Goal: Navigation & Orientation: Understand site structure

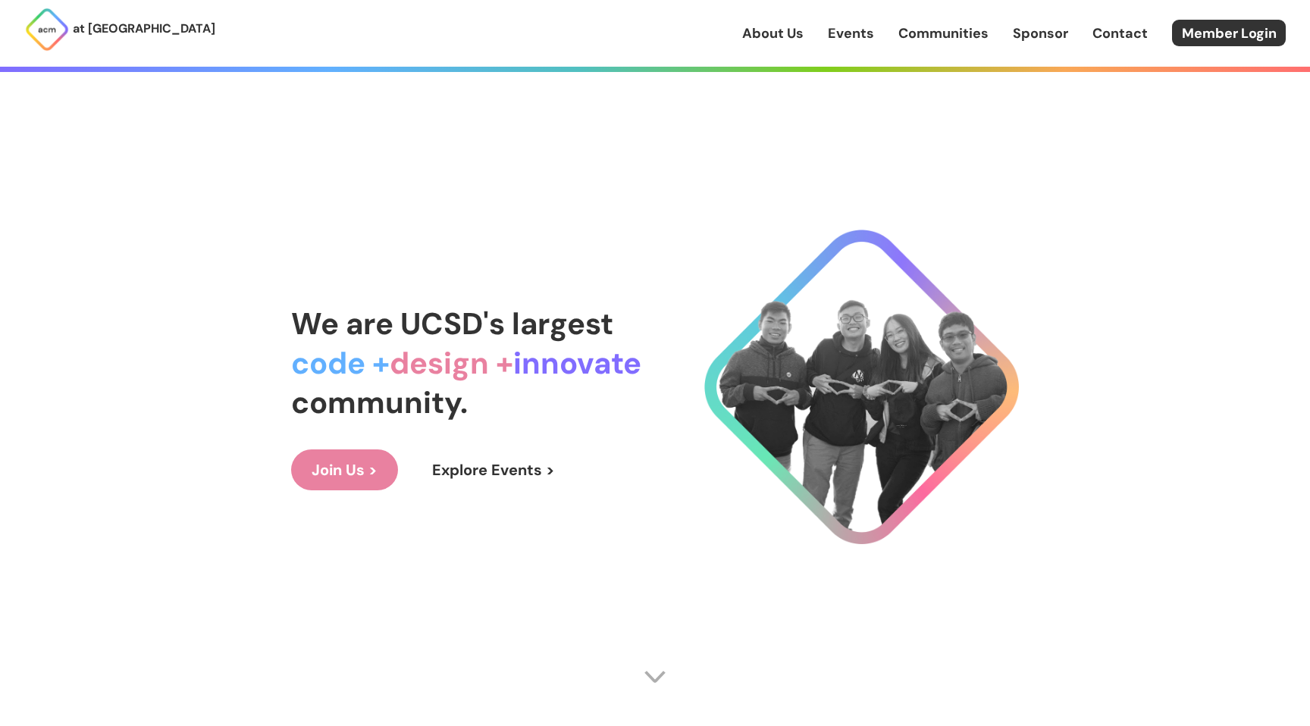
click at [835, 25] on link "Events" at bounding box center [851, 33] width 46 height 20
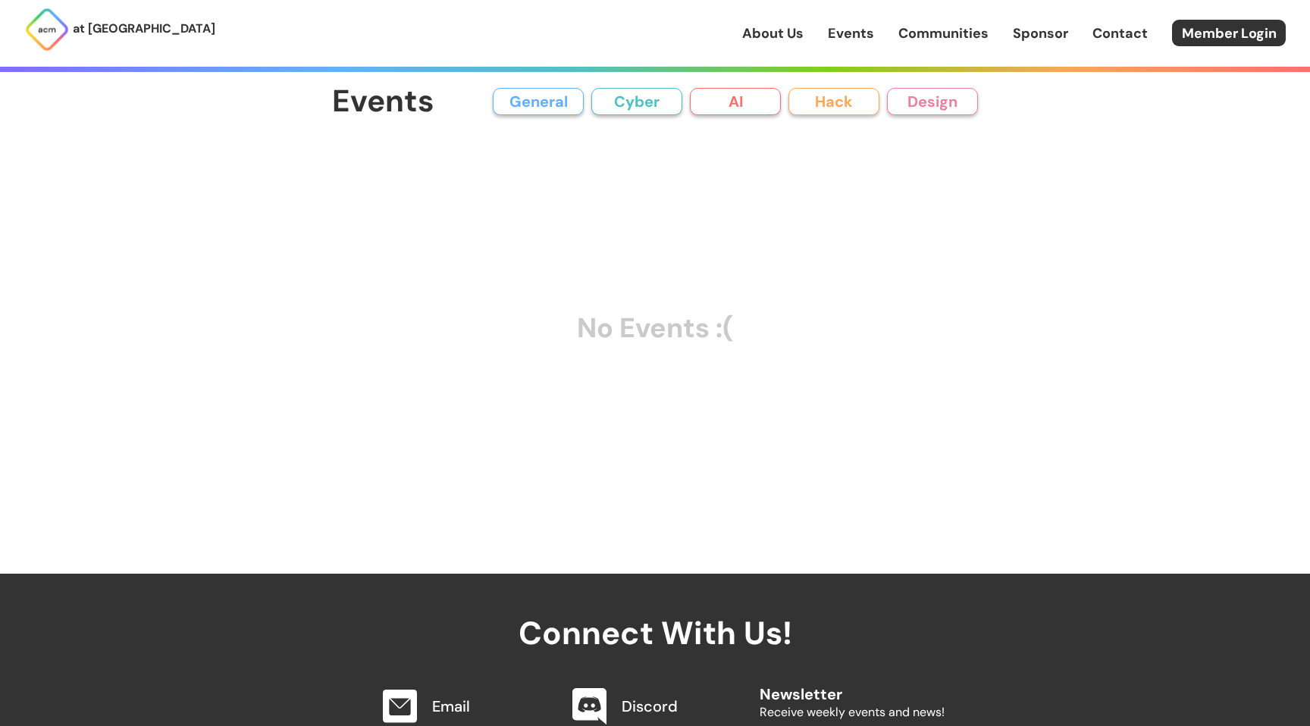
click at [122, 23] on p "at [GEOGRAPHIC_DATA]" at bounding box center [144, 29] width 142 height 20
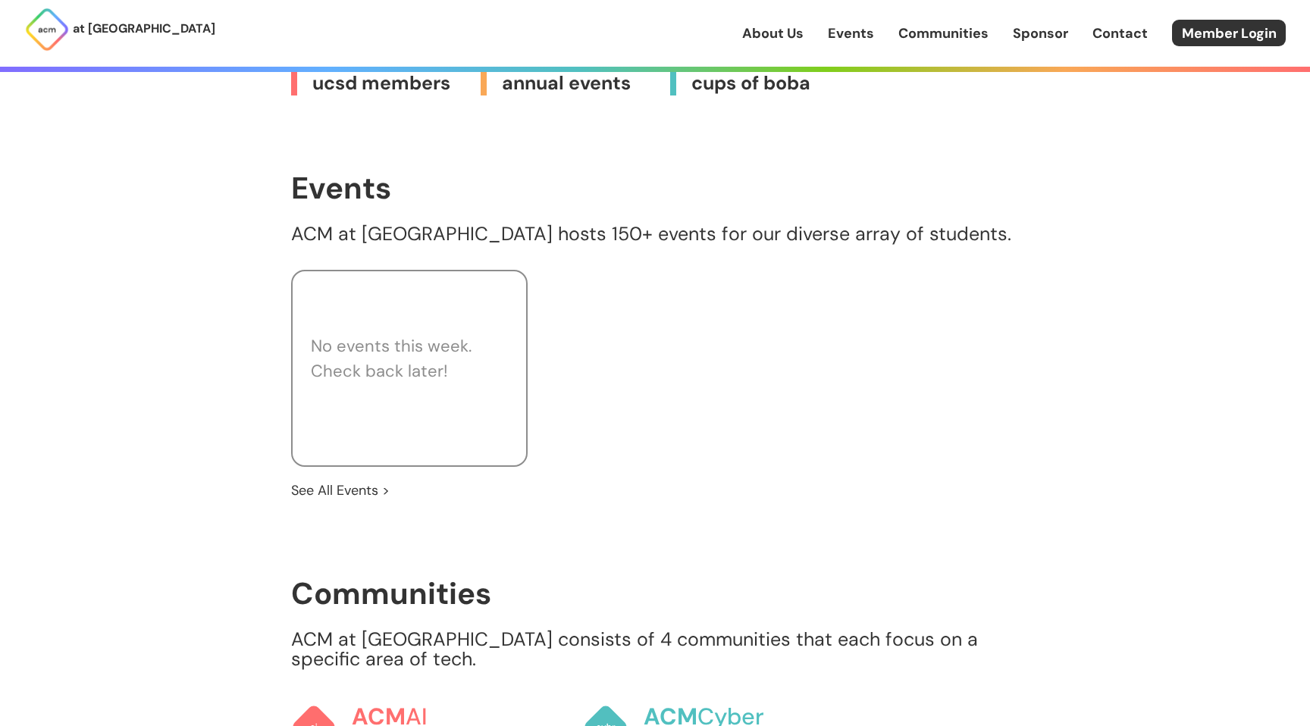
scroll to position [935, 0]
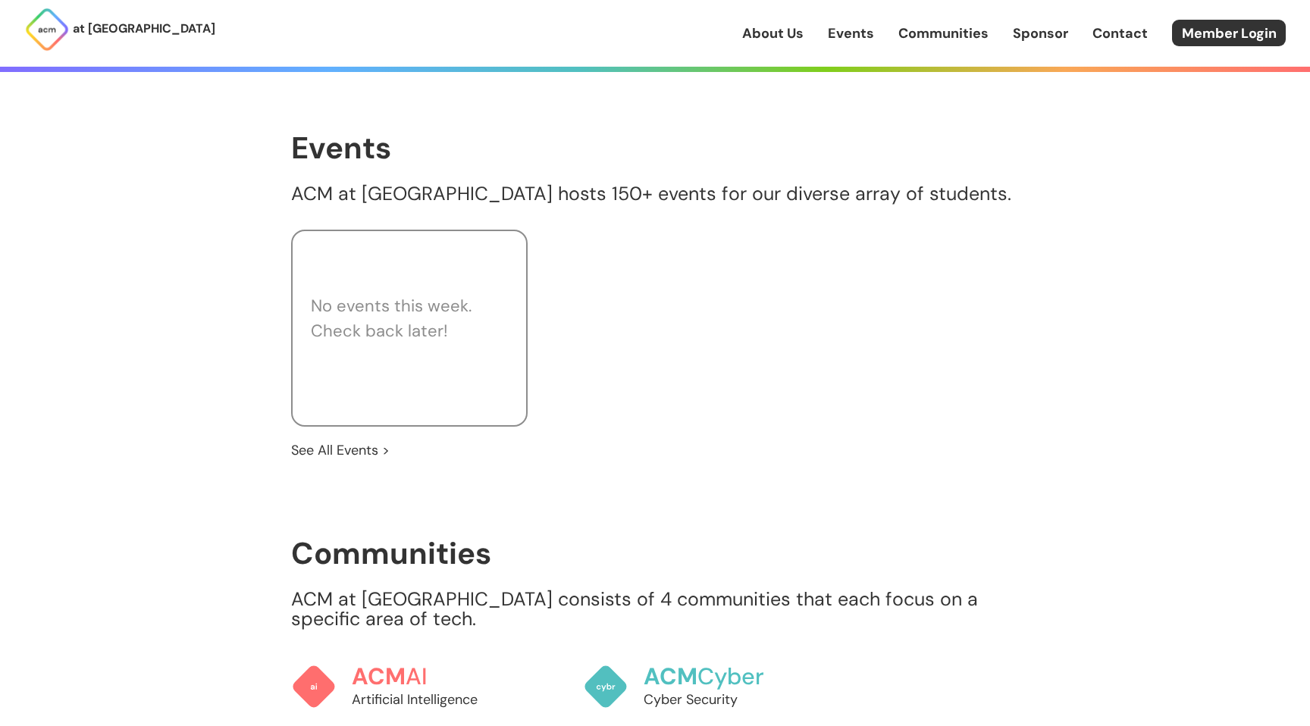
click at [344, 440] on link "See All Events >" at bounding box center [340, 450] width 99 height 20
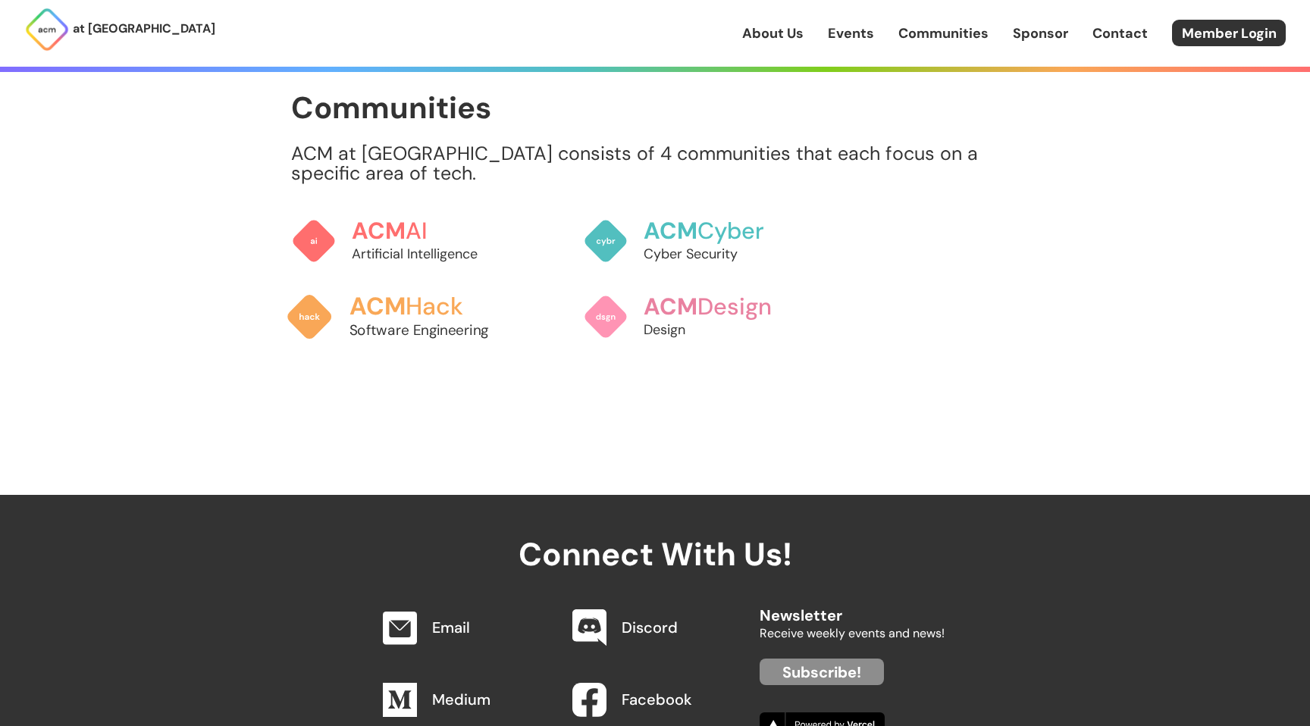
click at [408, 293] on h3 "ACM Hack" at bounding box center [432, 306] width 167 height 27
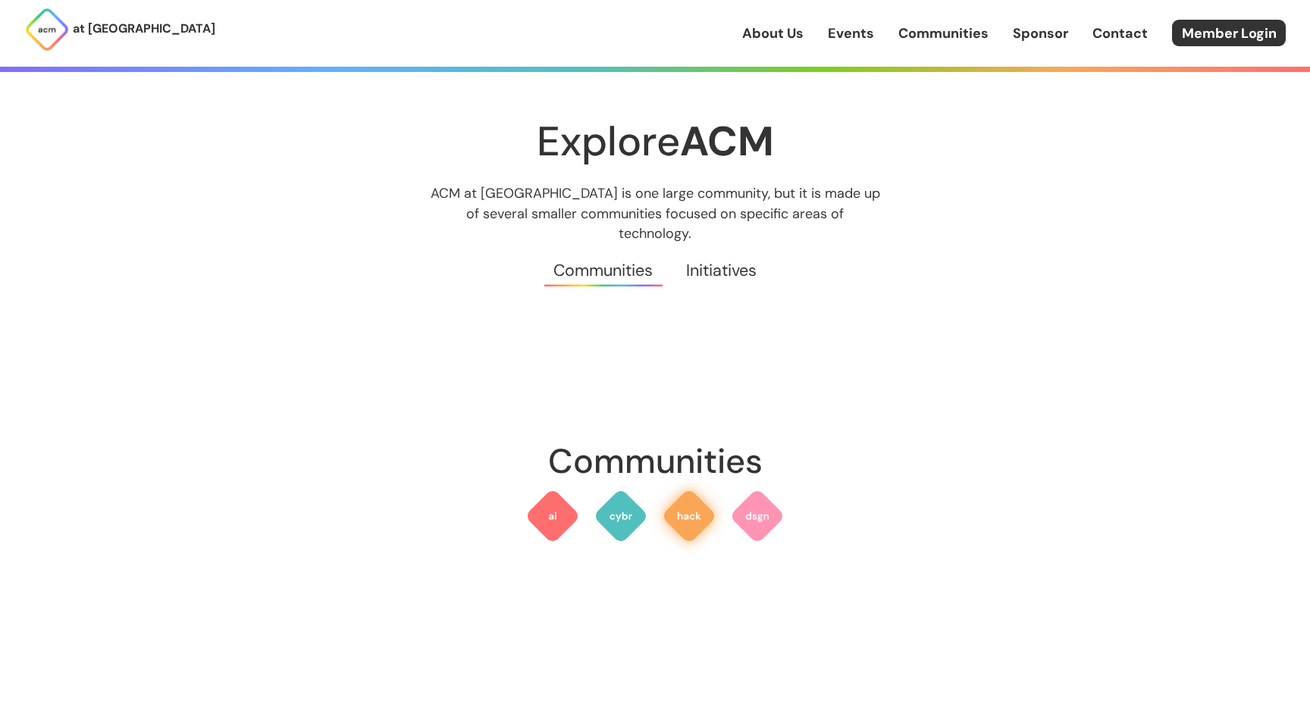
click at [679, 512] on img at bounding box center [689, 516] width 55 height 55
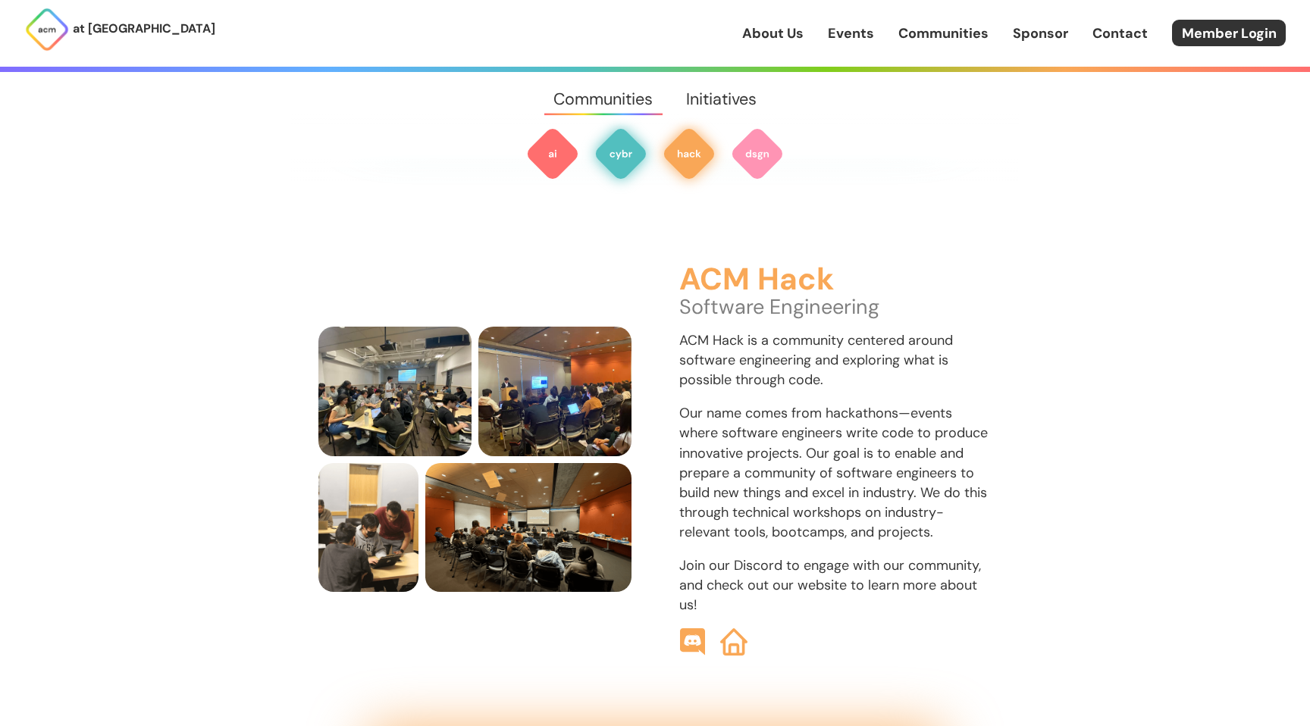
click at [627, 164] on img at bounding box center [620, 154] width 55 height 55
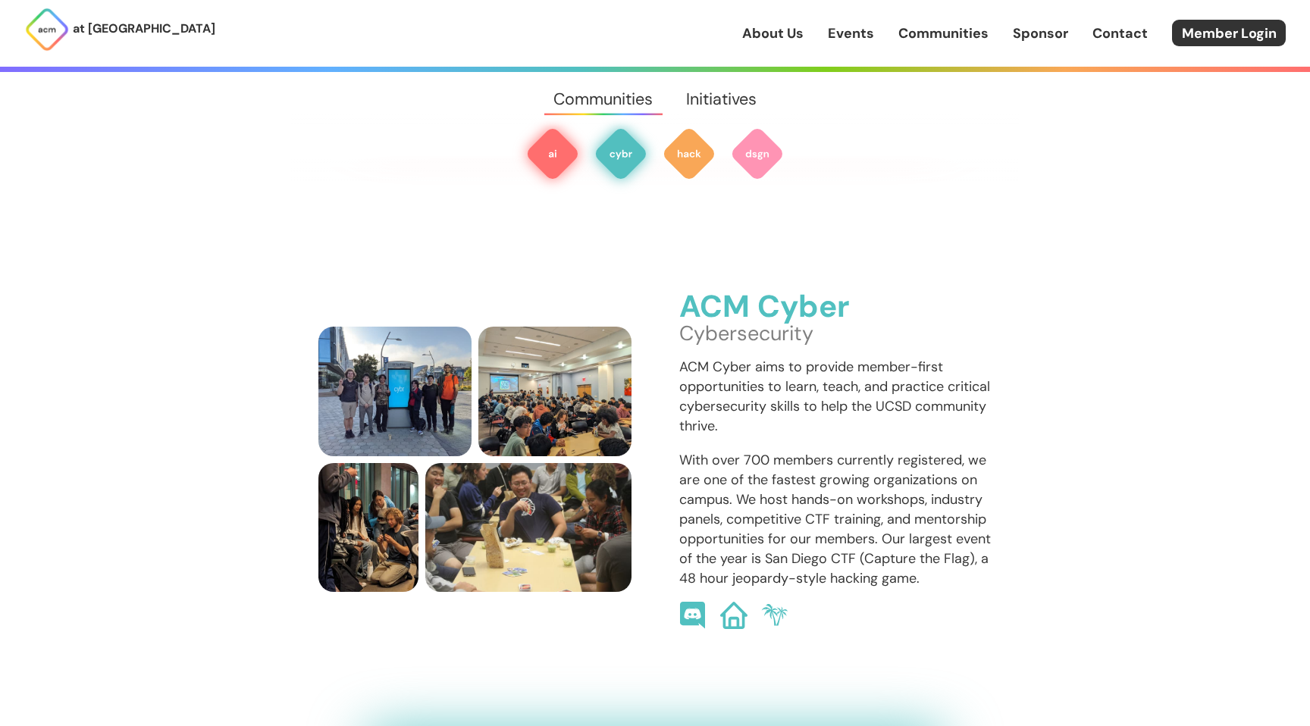
click at [550, 163] on img at bounding box center [552, 154] width 55 height 55
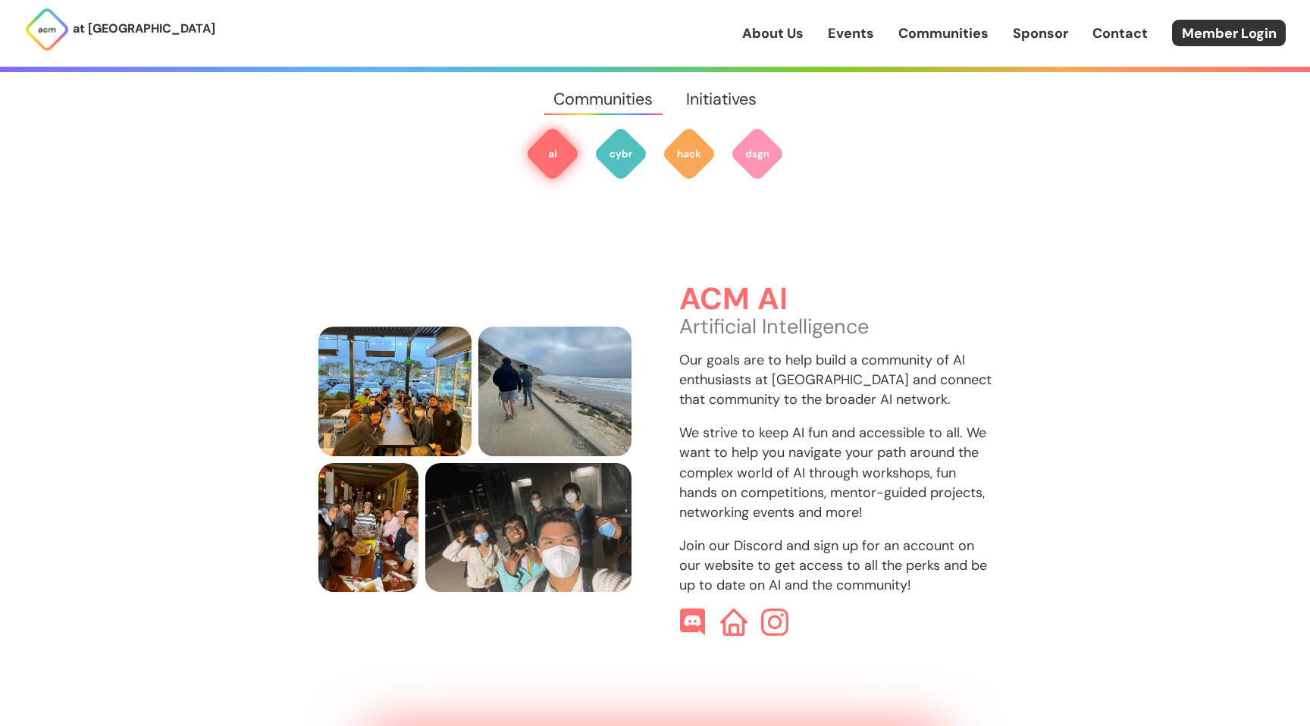
click at [128, 41] on link "at [GEOGRAPHIC_DATA]" at bounding box center [119, 29] width 191 height 45
